Goal: Task Accomplishment & Management: Use online tool/utility

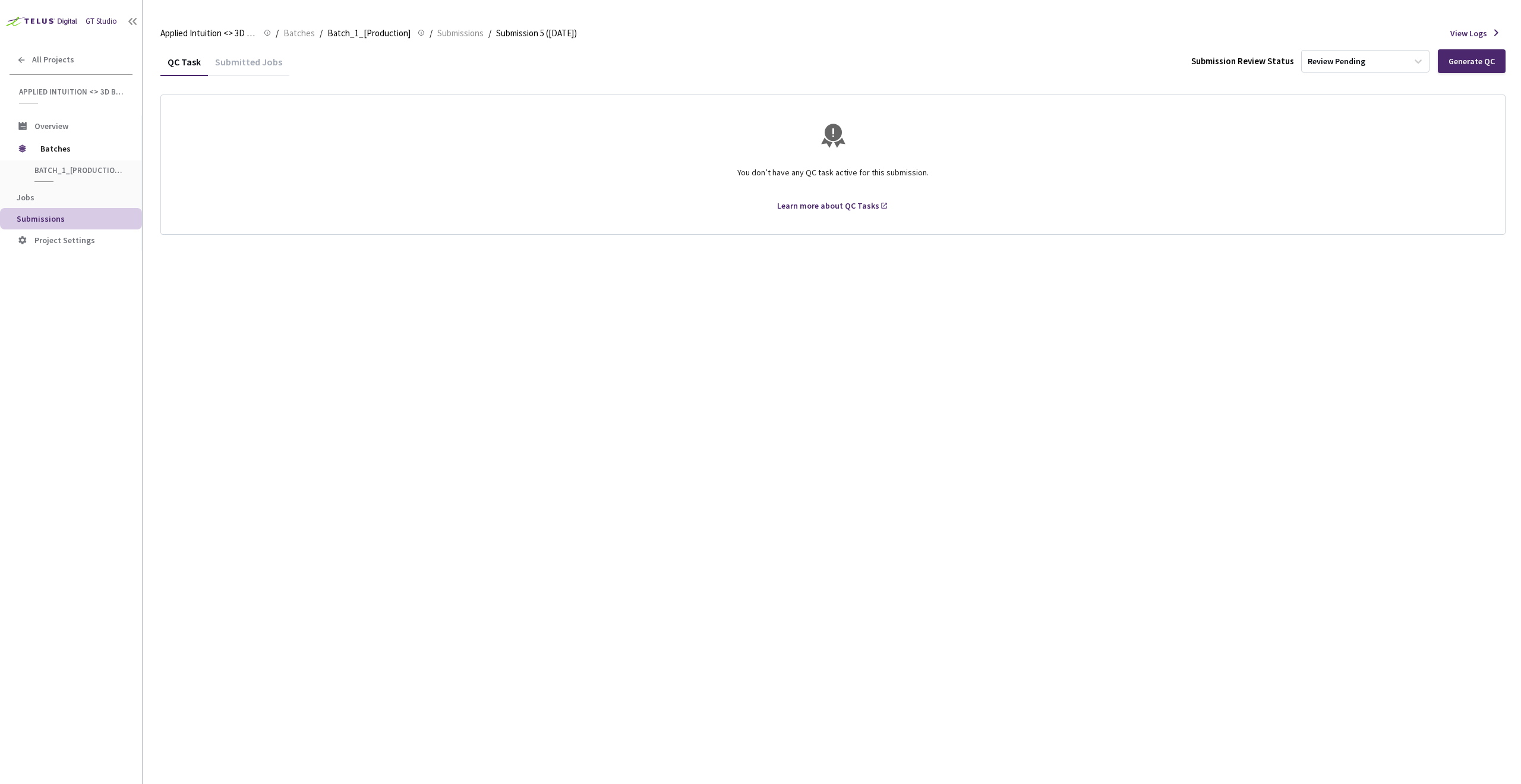
click at [1304, 305] on div "QC Task Submitted Jobs Submission Review Status Review Pending Generate QC You …" at bounding box center [833, 415] width 1346 height 736
click at [1457, 60] on div "Generate QC" at bounding box center [1471, 61] width 47 height 10
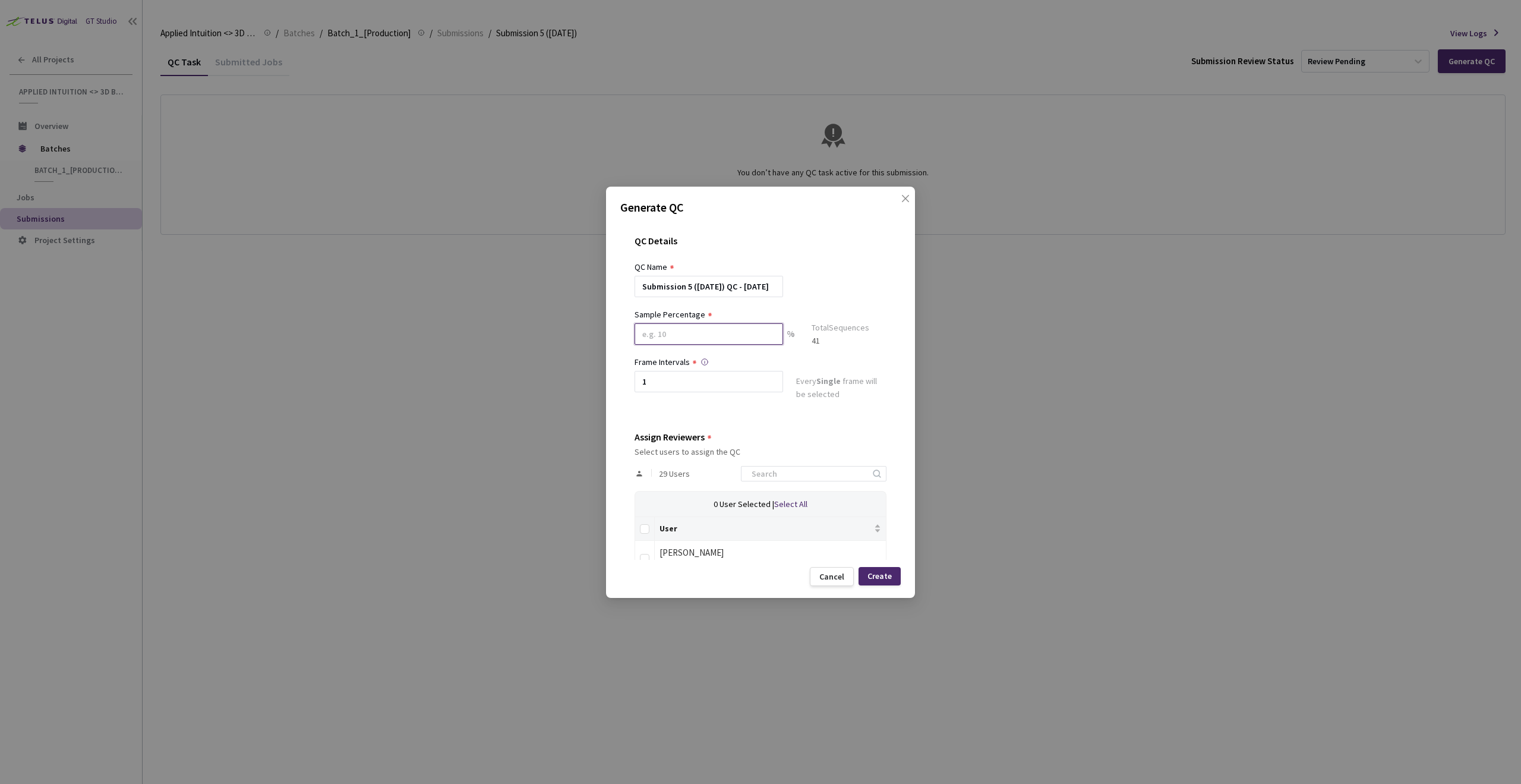
click at [681, 330] on input at bounding box center [709, 334] width 149 height 21
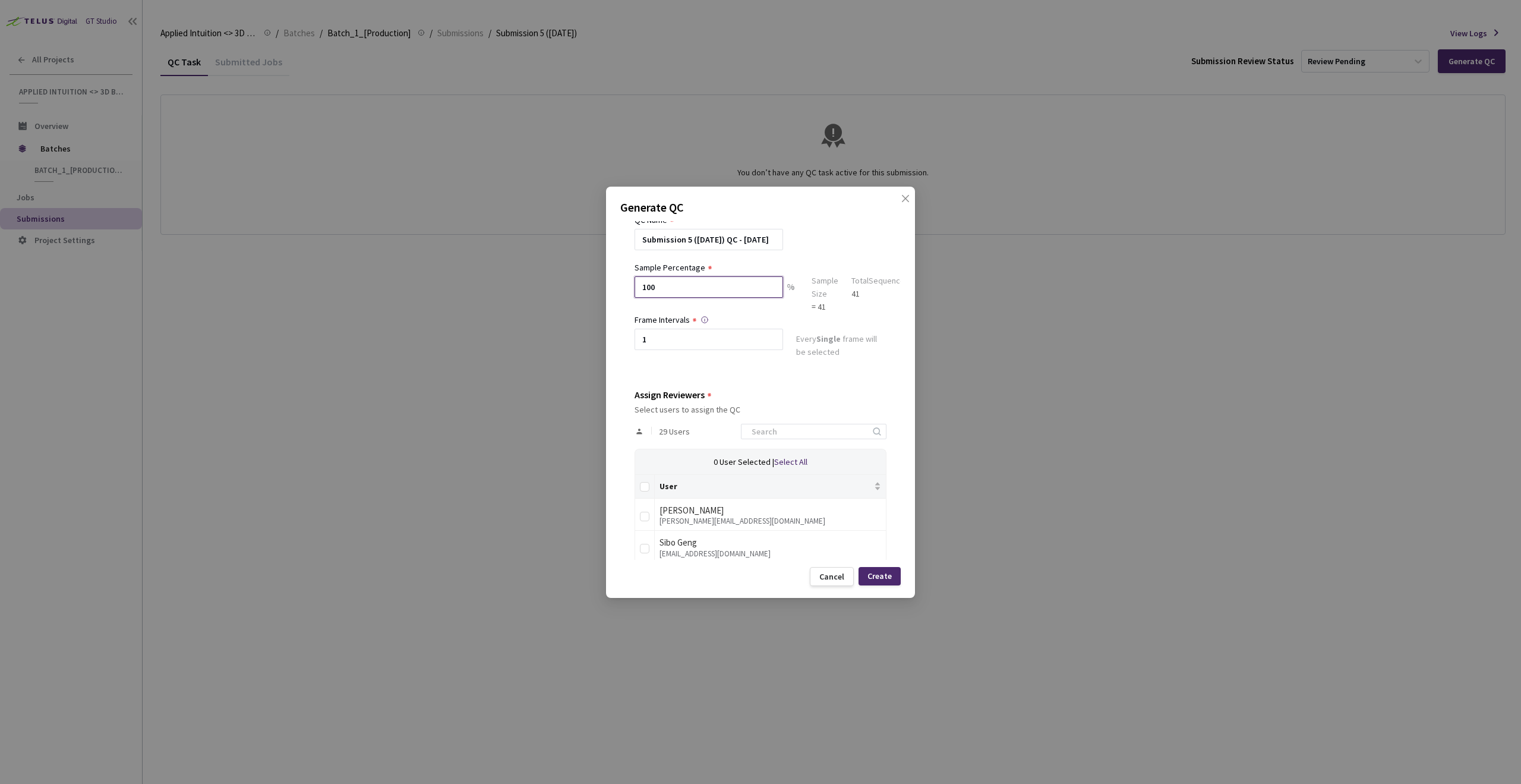
scroll to position [71, 0]
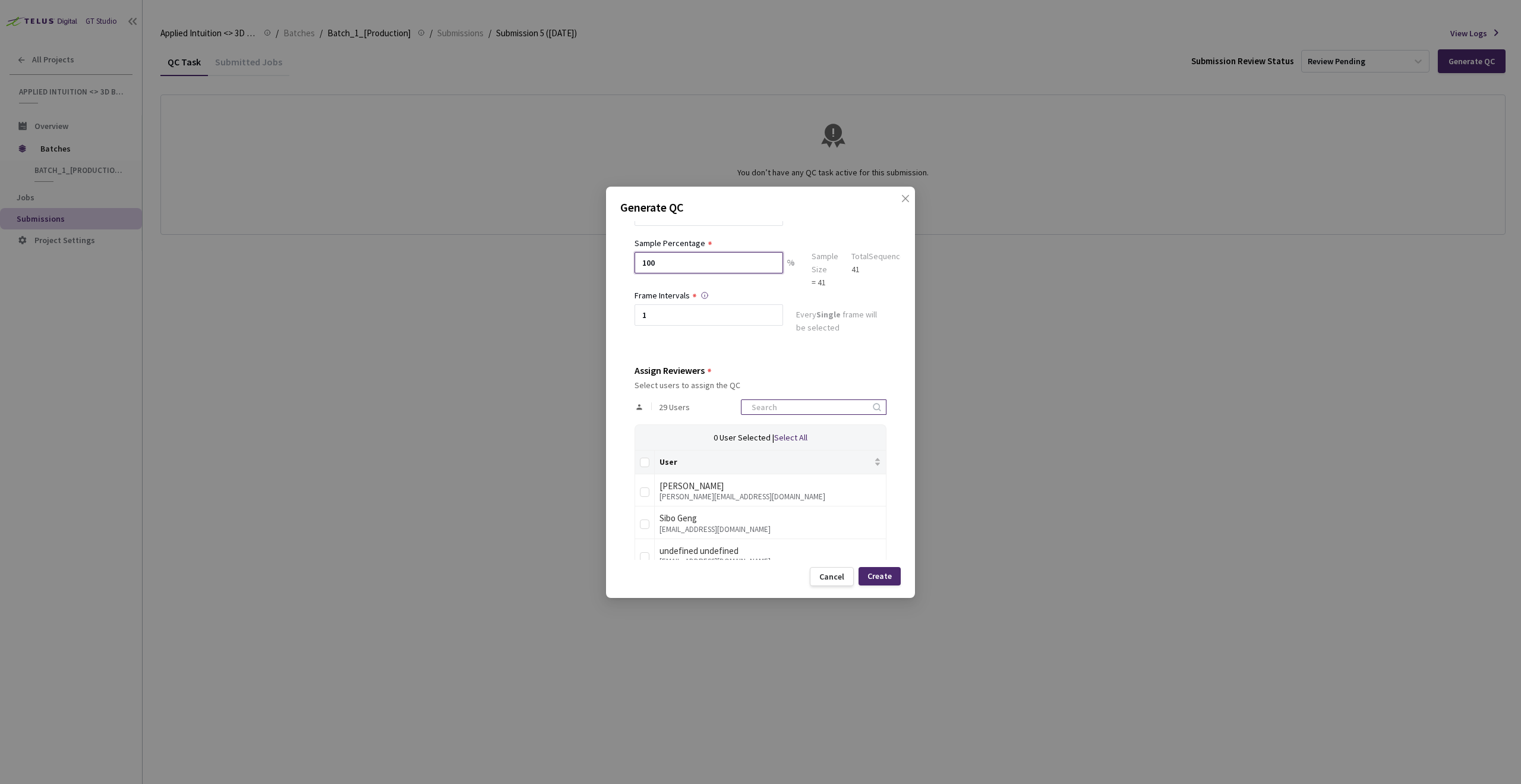
type input "100"
click at [756, 410] on input at bounding box center [807, 406] width 126 height 14
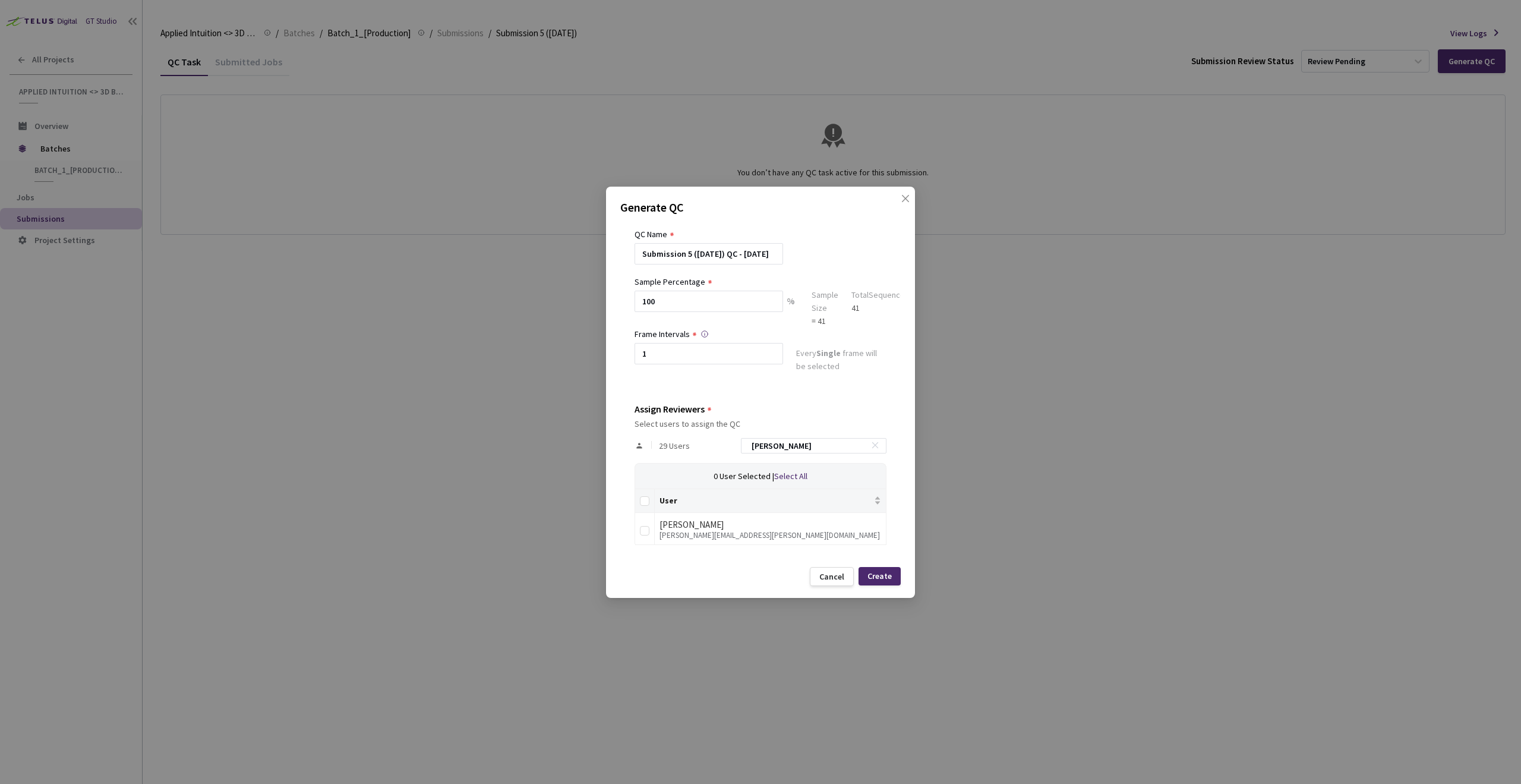
scroll to position [32, 0]
type input "adriel"
click at [643, 530] on input "checkbox" at bounding box center [645, 531] width 10 height 10
checkbox input "true"
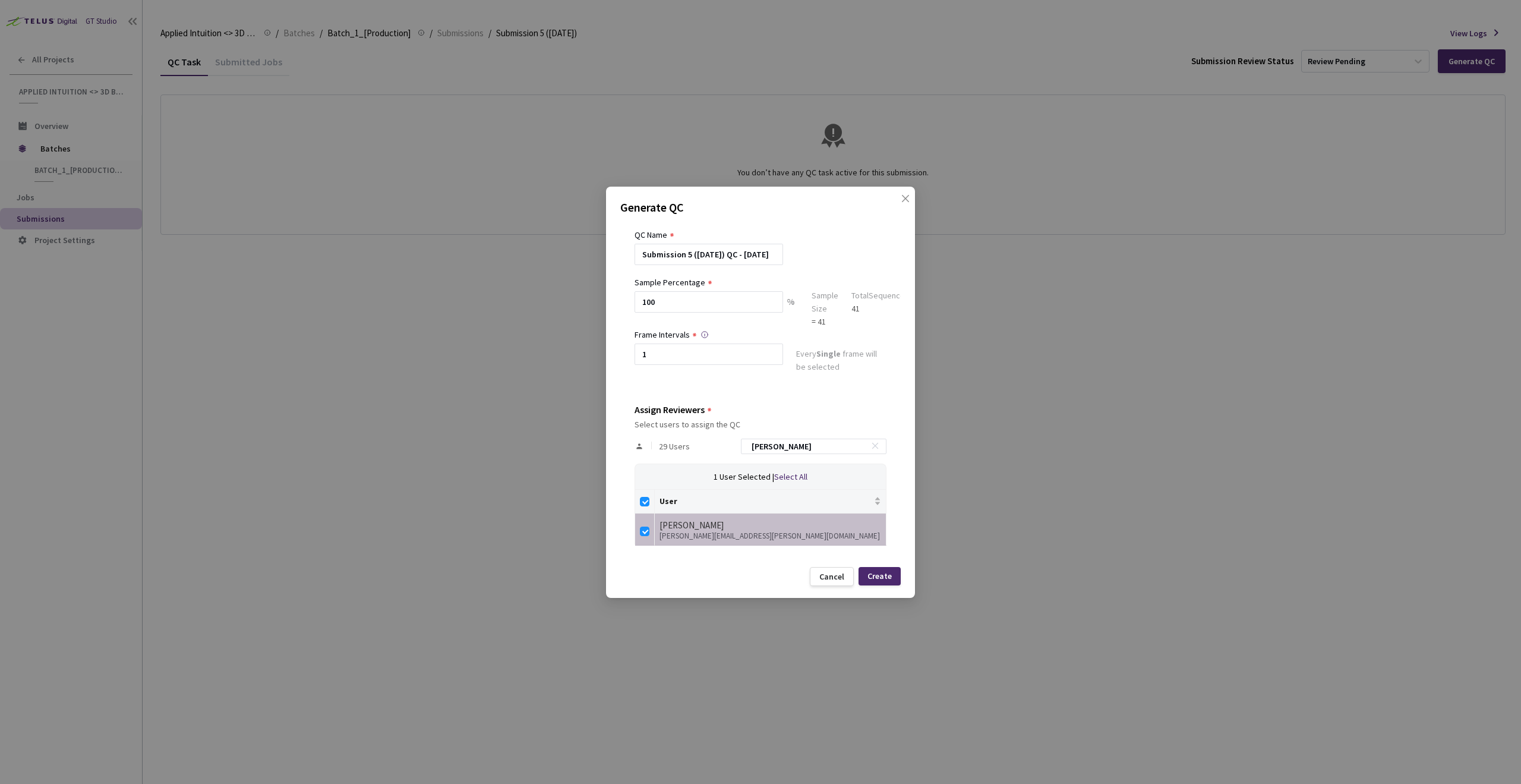
click at [742, 407] on div "Assign Reviewers" at bounding box center [760, 409] width 252 height 11
click at [874, 576] on div "Create" at bounding box center [880, 576] width 24 height 10
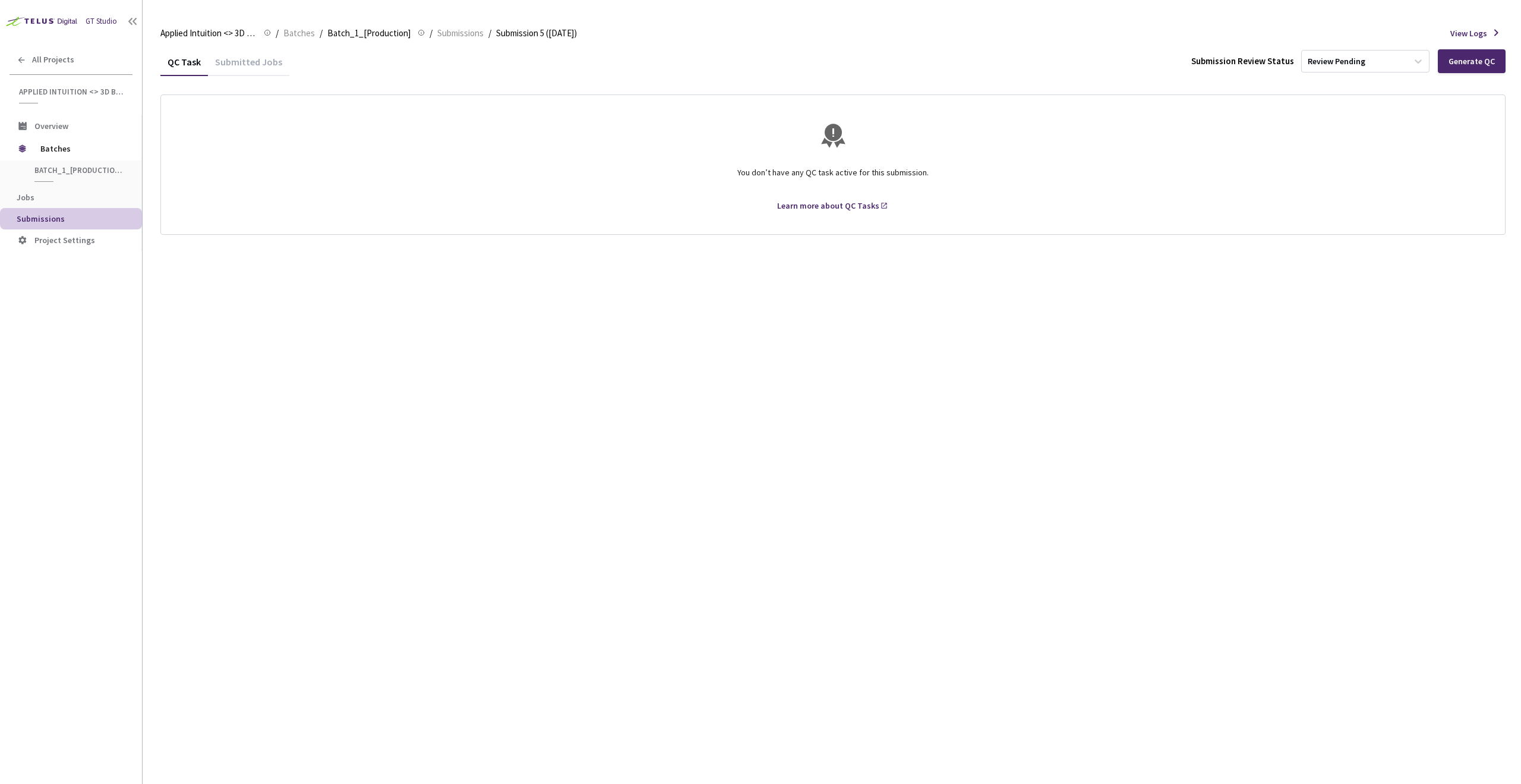
click at [1300, 388] on div "QC Task Submitted Jobs Submission Review Status Review Pending Generate QC You …" at bounding box center [833, 415] width 1346 height 736
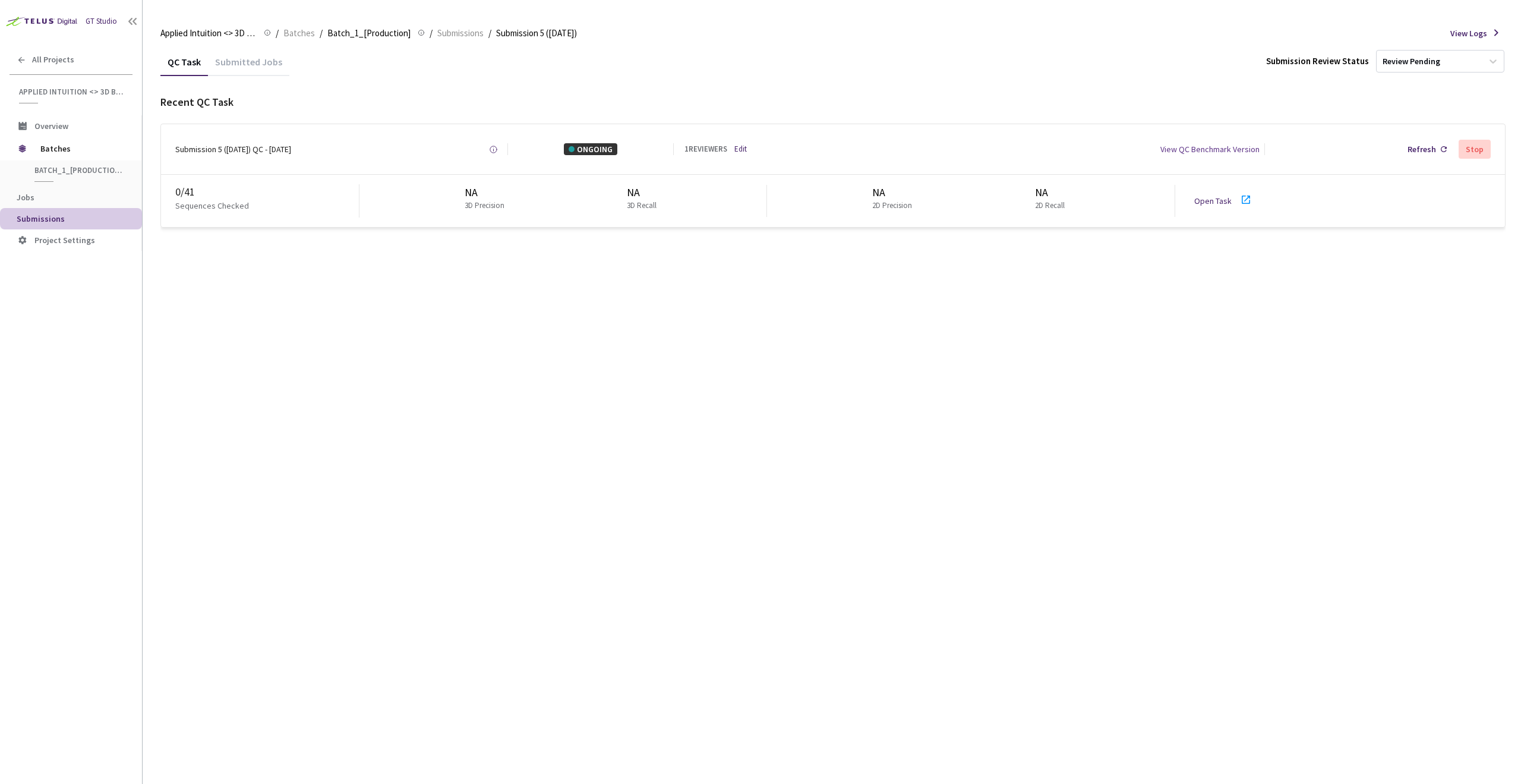
click at [791, 435] on div "QC Task Submitted Jobs Submission Review Status Review Pending Recent QC Task S…" at bounding box center [833, 415] width 1346 height 736
click at [321, 264] on div "QC Task Submitted Jobs Submission Review Status Review Pending Recent QC Task S…" at bounding box center [833, 415] width 1346 height 736
click at [1170, 101] on div "Recent QC Task" at bounding box center [833, 102] width 1346 height 16
click at [1172, 334] on div "QC Task Submitted Jobs Submission Review Status Review Pending Recent QC Task S…" at bounding box center [833, 415] width 1346 height 736
drag, startPoint x: 943, startPoint y: 312, endPoint x: 920, endPoint y: 291, distance: 31.1
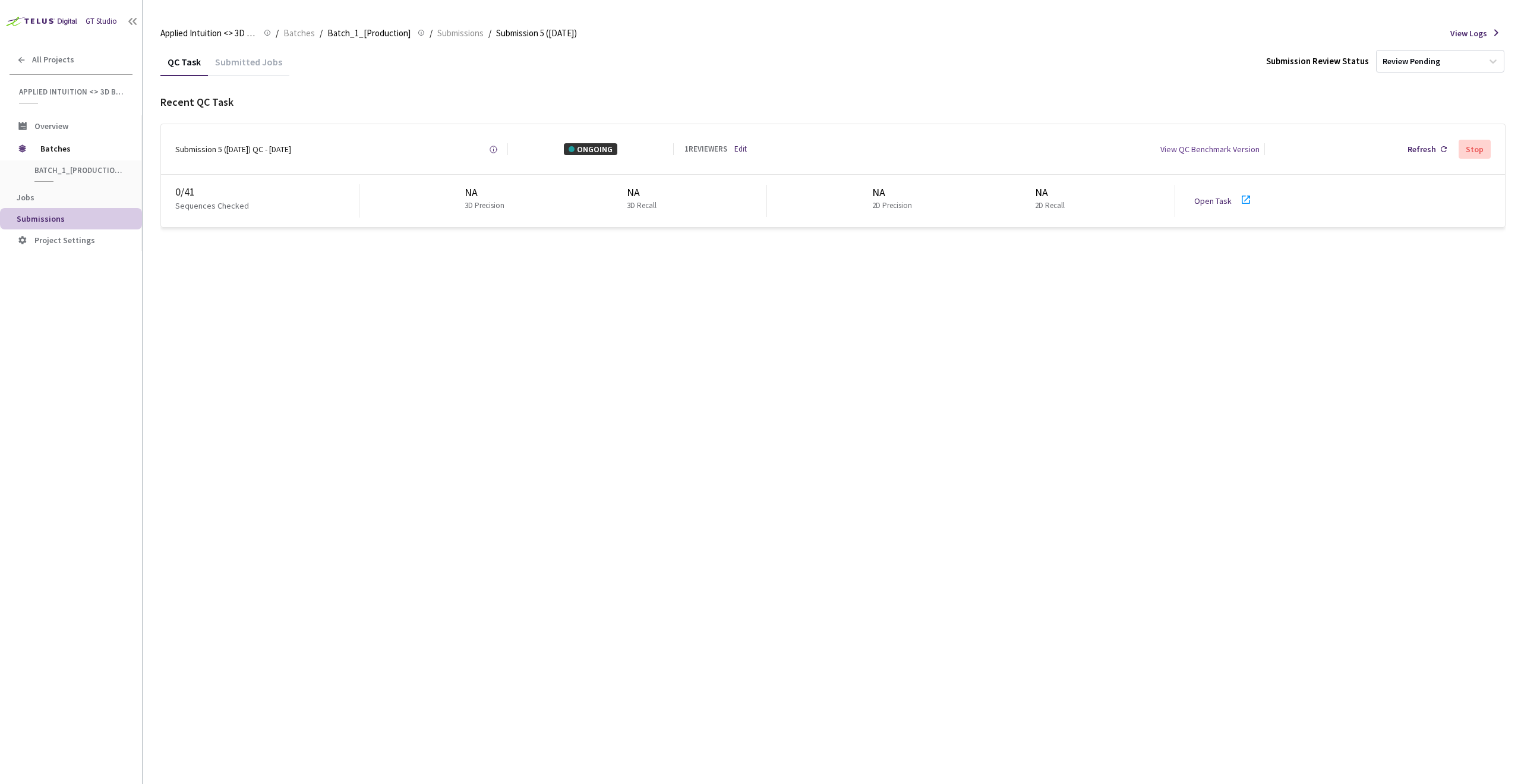
click at [942, 312] on div "QC Task Submitted Jobs Submission Review Status Review Pending Recent QC Task S…" at bounding box center [833, 415] width 1346 height 736
click at [1243, 195] on icon at bounding box center [1245, 199] width 14 height 14
